Goal: Find specific page/section: Find specific page/section

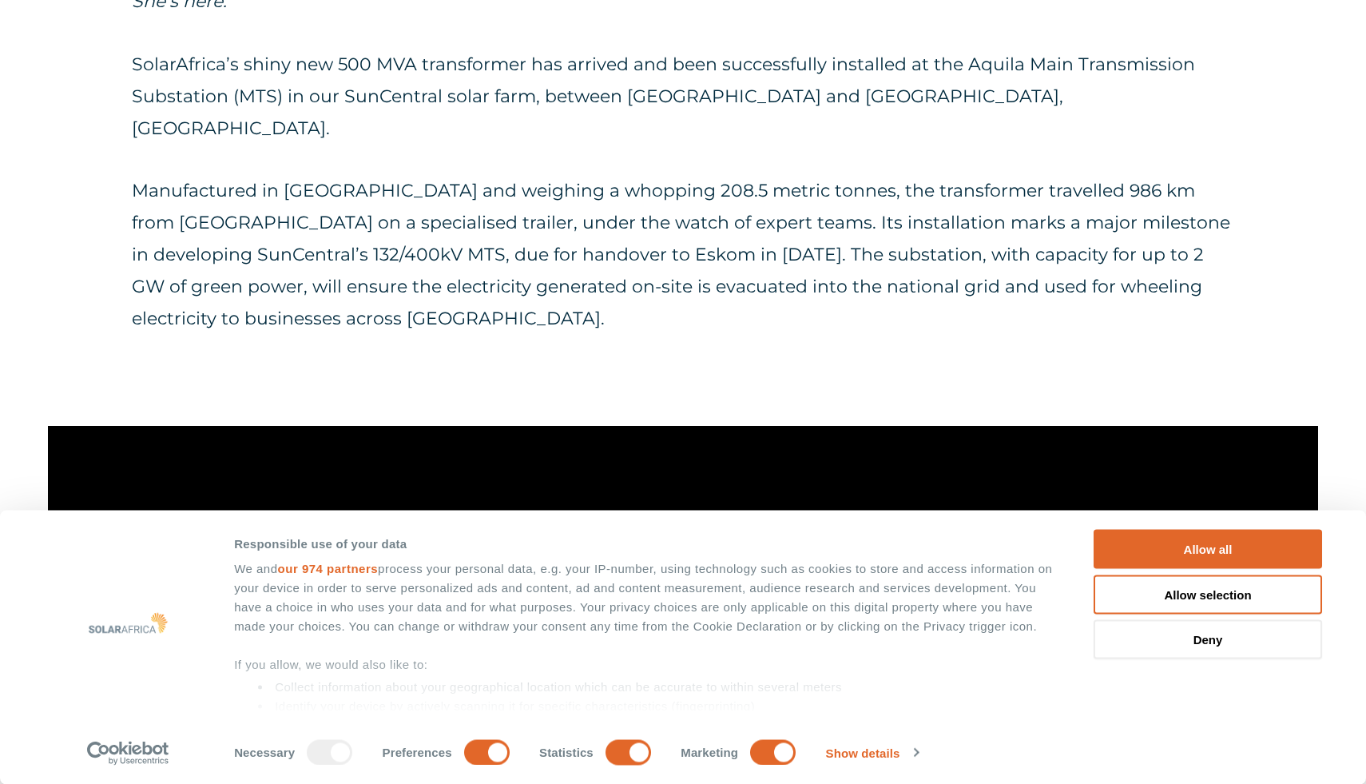
scroll to position [1128, 0]
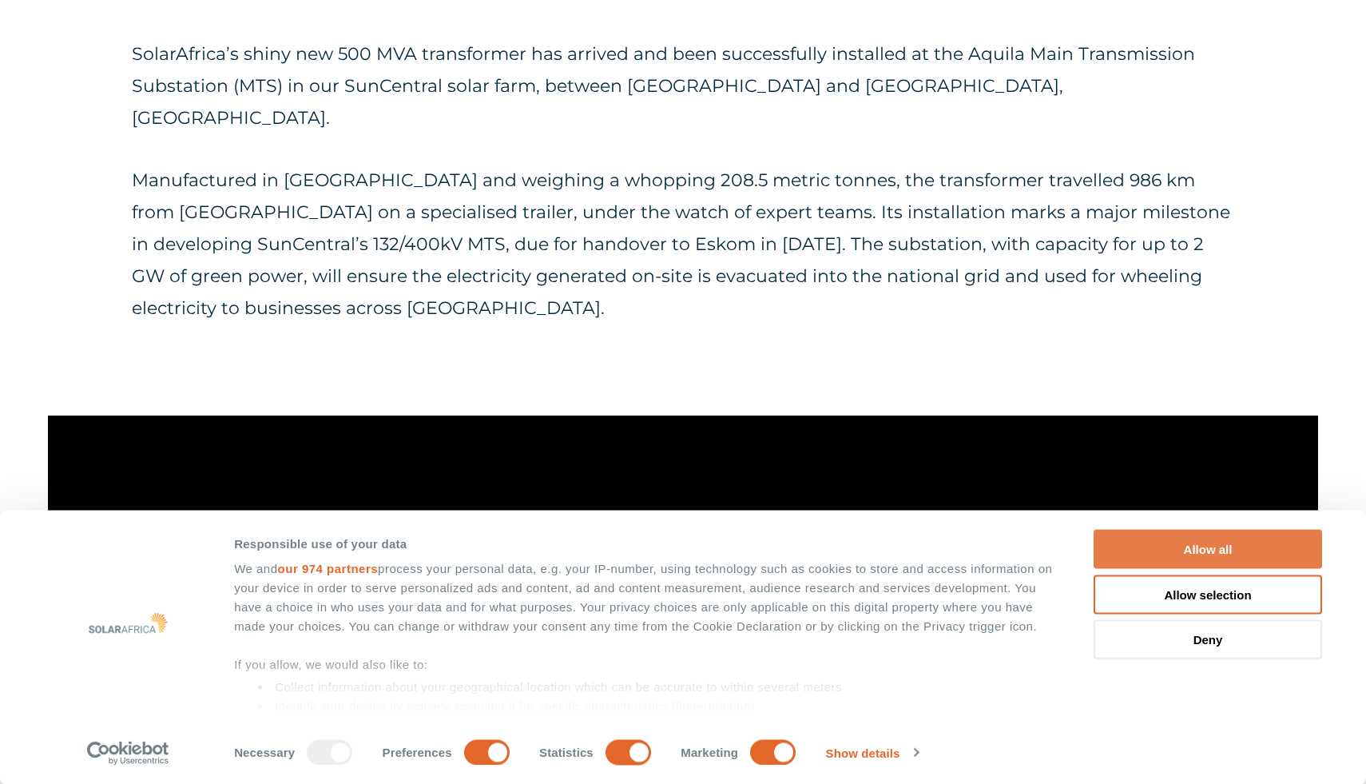
click at [1211, 558] on button "Allow all" at bounding box center [1208, 549] width 228 height 39
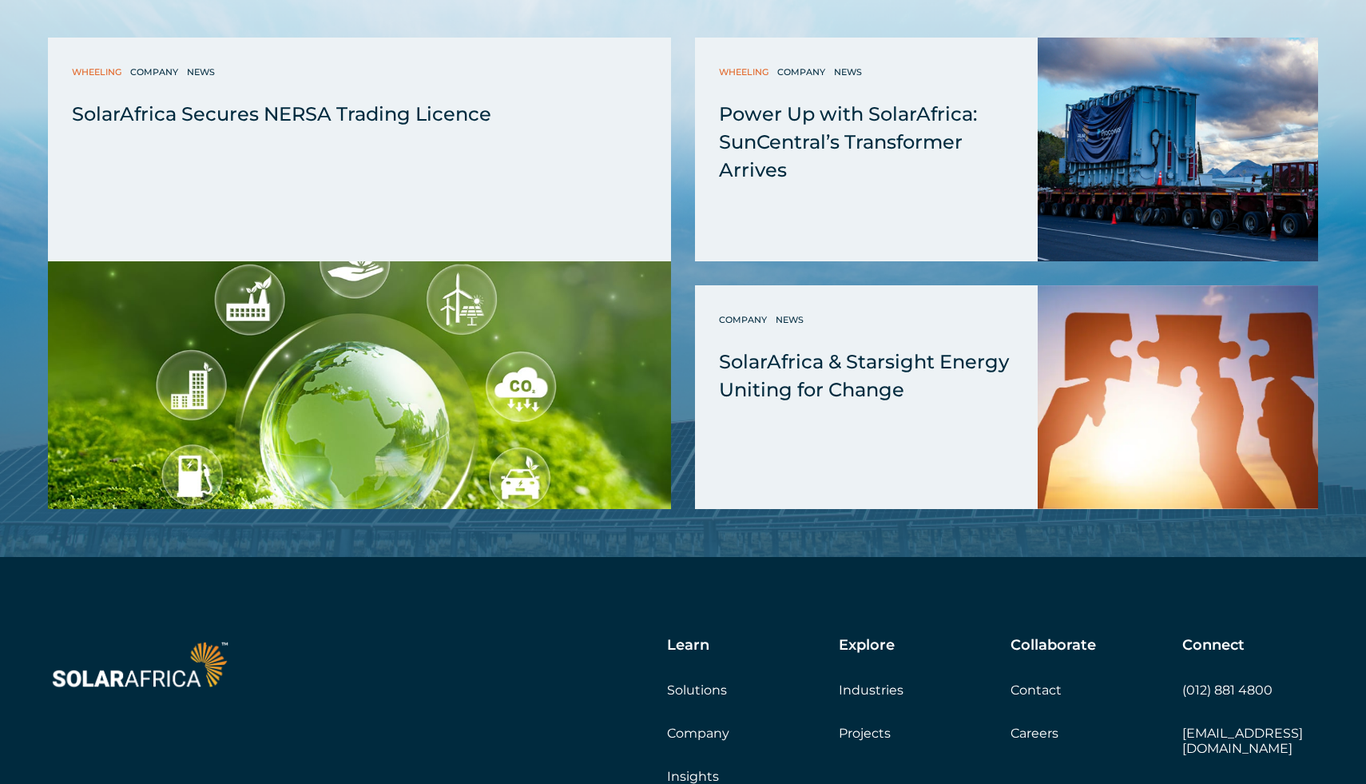
scroll to position [4277, 0]
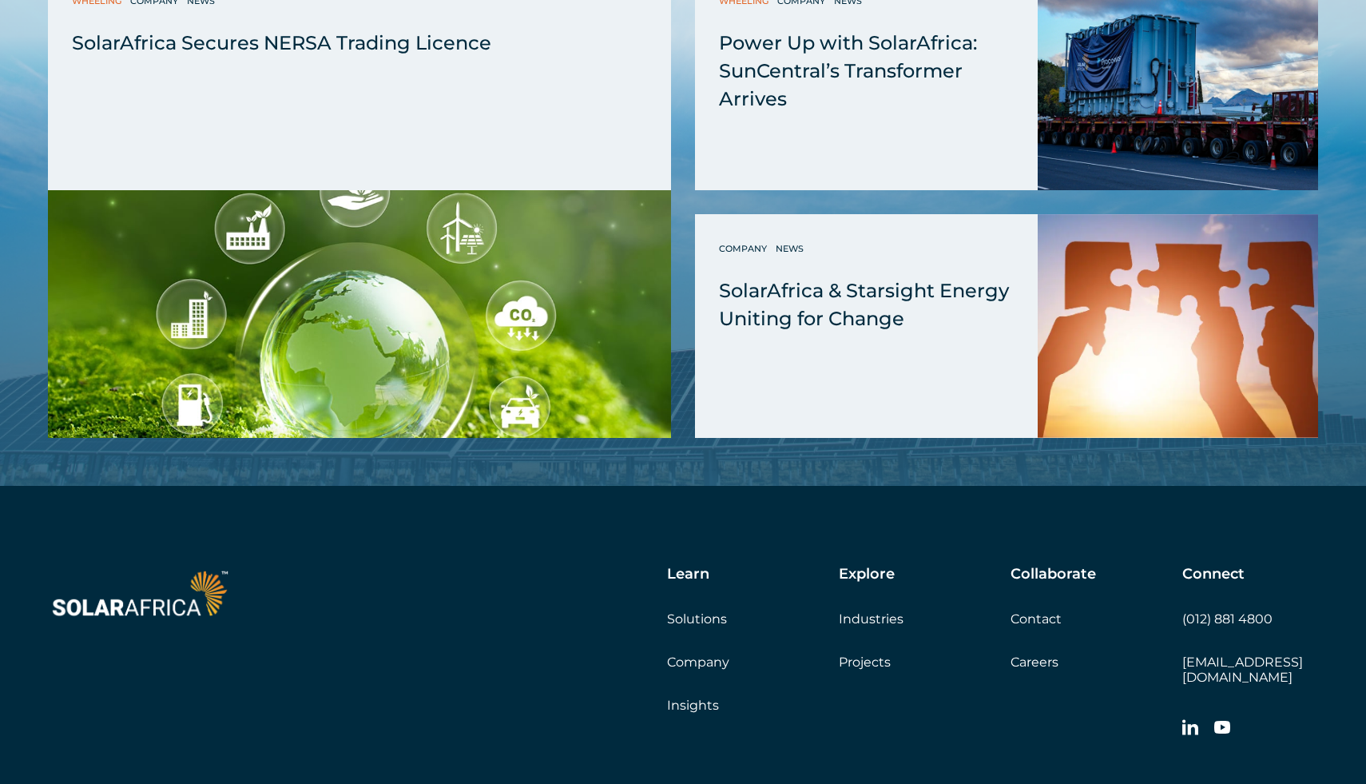
click at [1025, 654] on link "Careers" at bounding box center [1035, 661] width 48 height 15
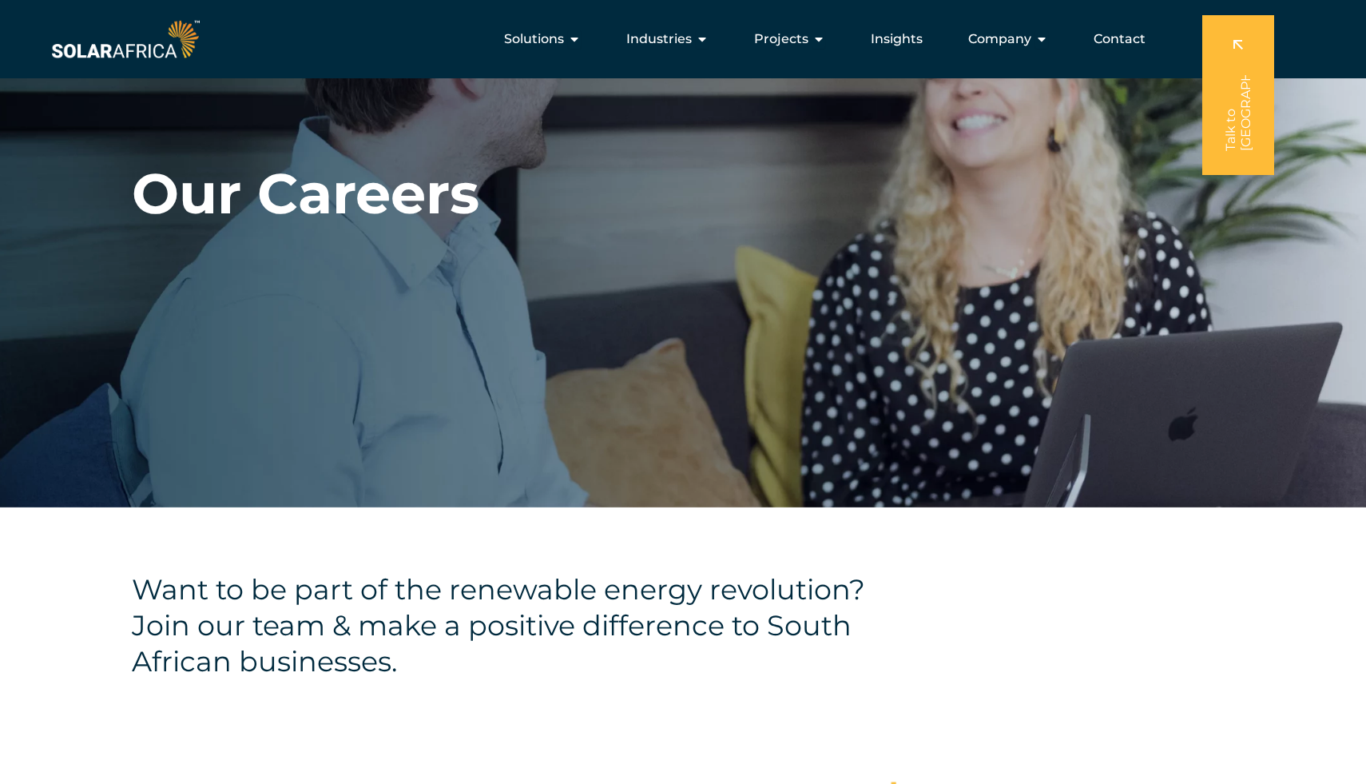
scroll to position [14, 0]
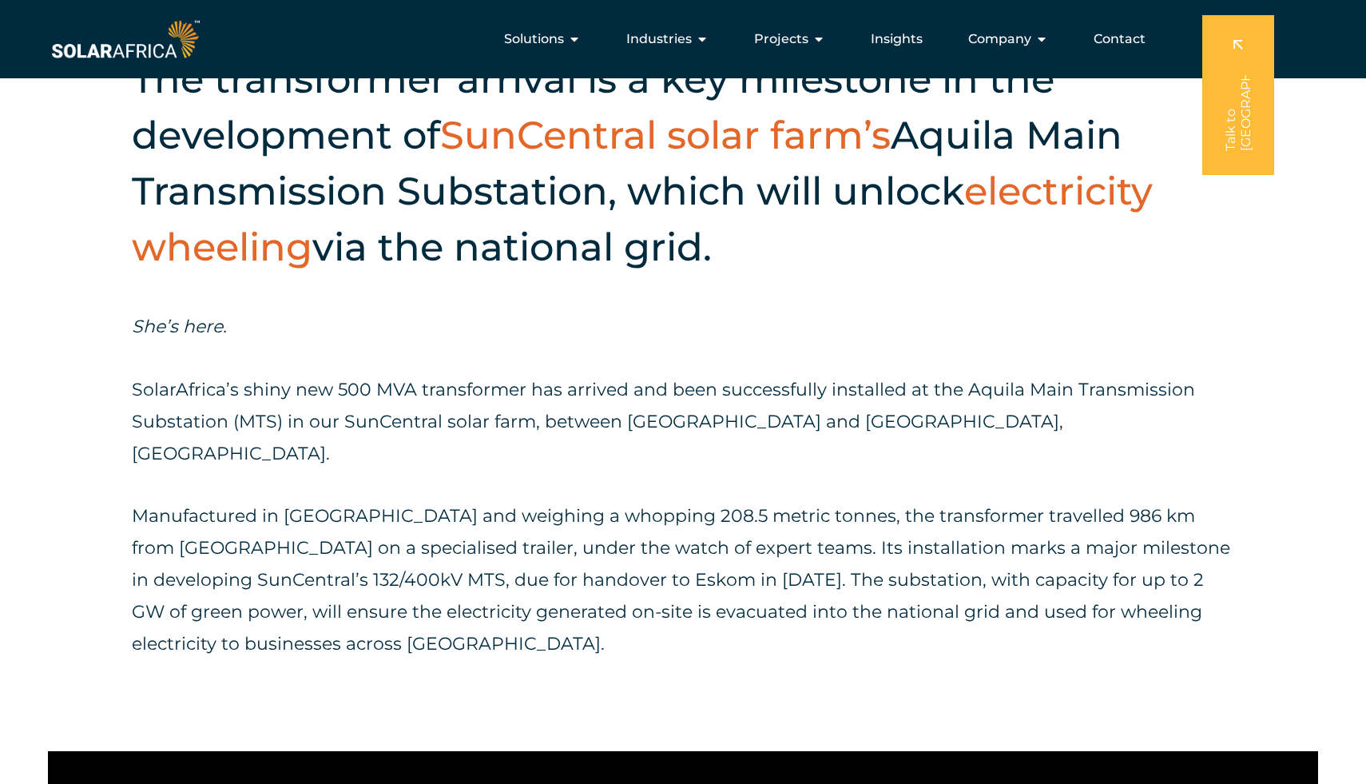
scroll to position [792, 0]
